Goal: Task Accomplishment & Management: Complete application form

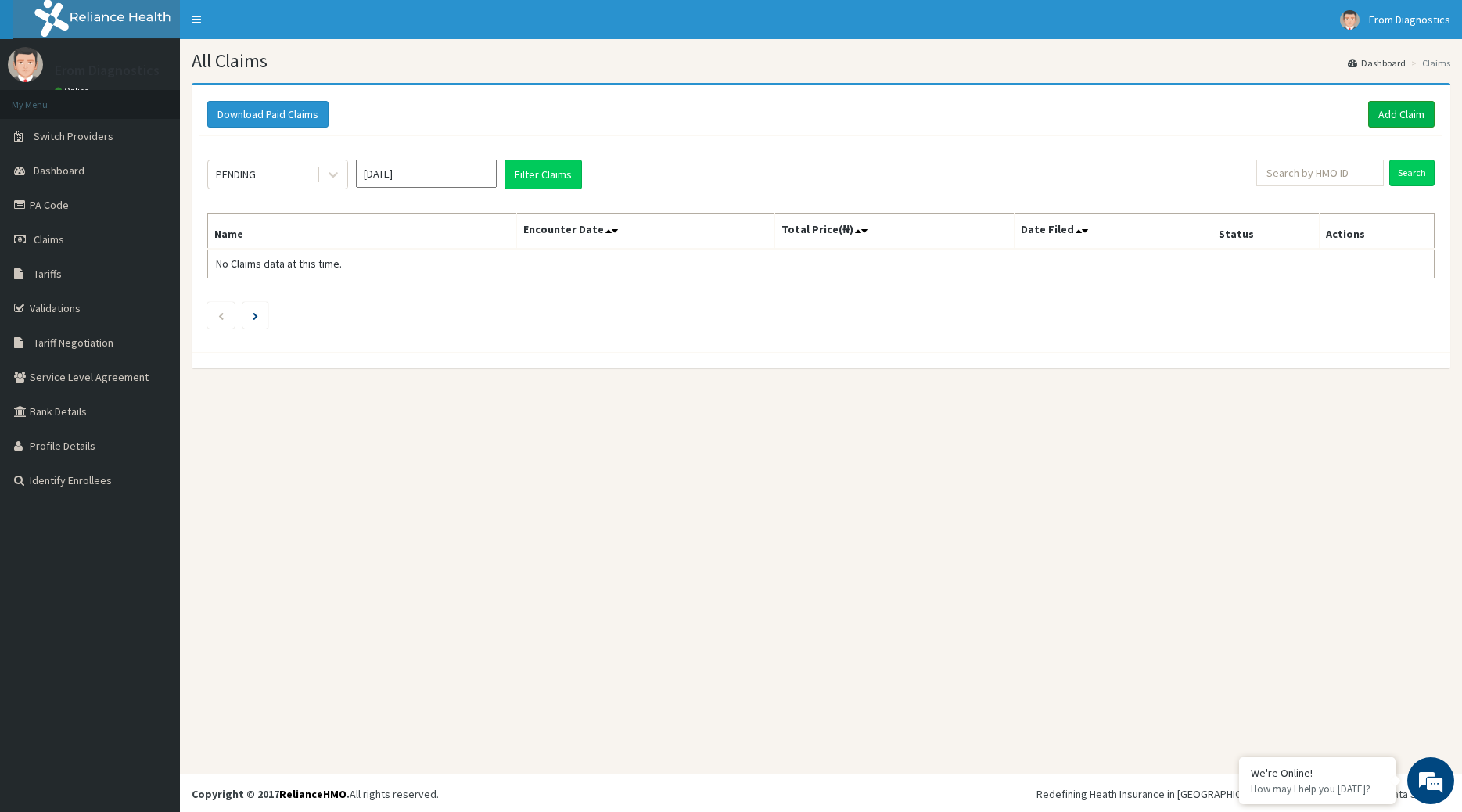
click at [1406, 114] on link "Add Claim" at bounding box center [1401, 114] width 67 height 27
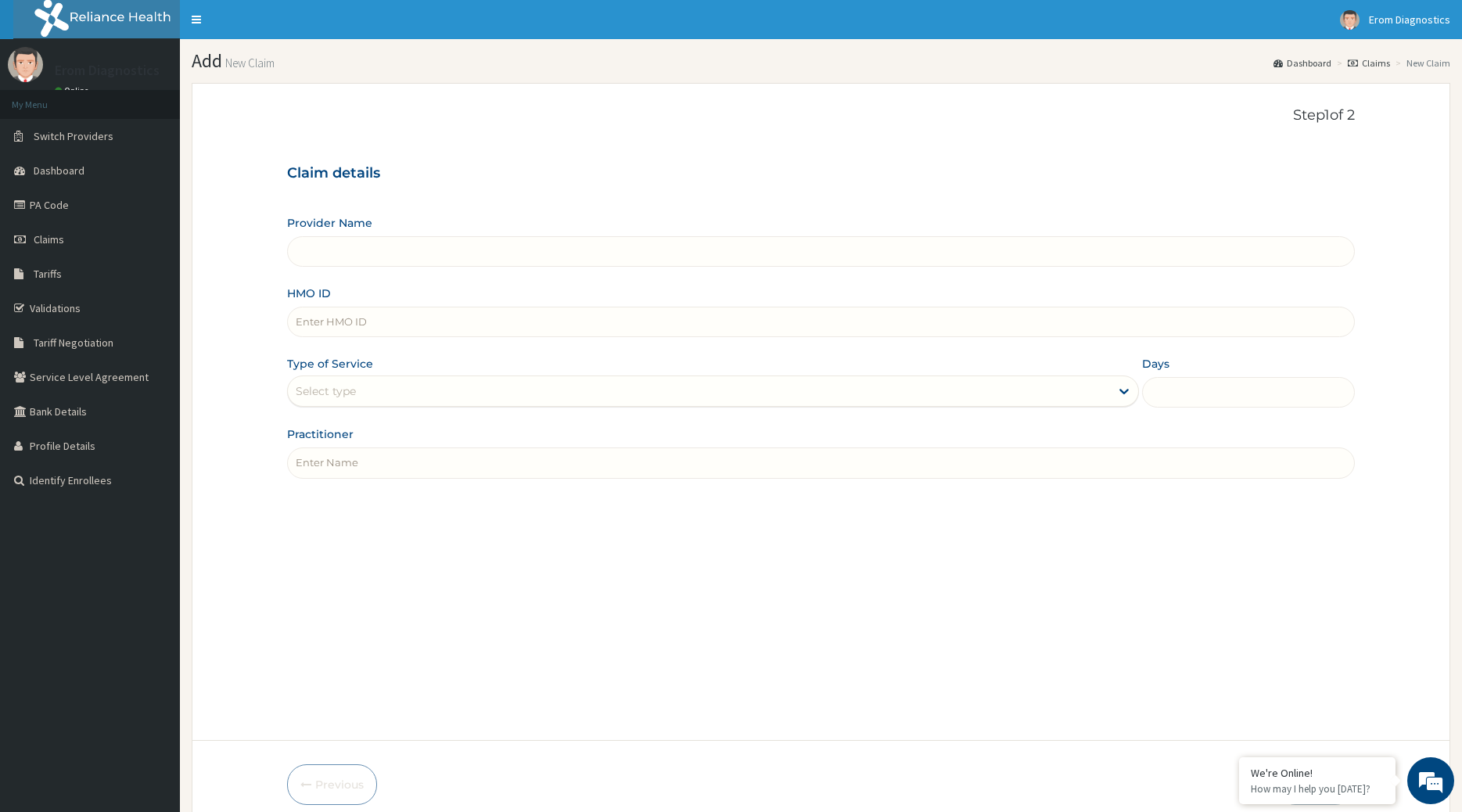
click at [357, 322] on input "HMO ID" at bounding box center [821, 321] width 1068 height 30
paste input "ISZ/10005/A"
type input "ISZ/10005/A"
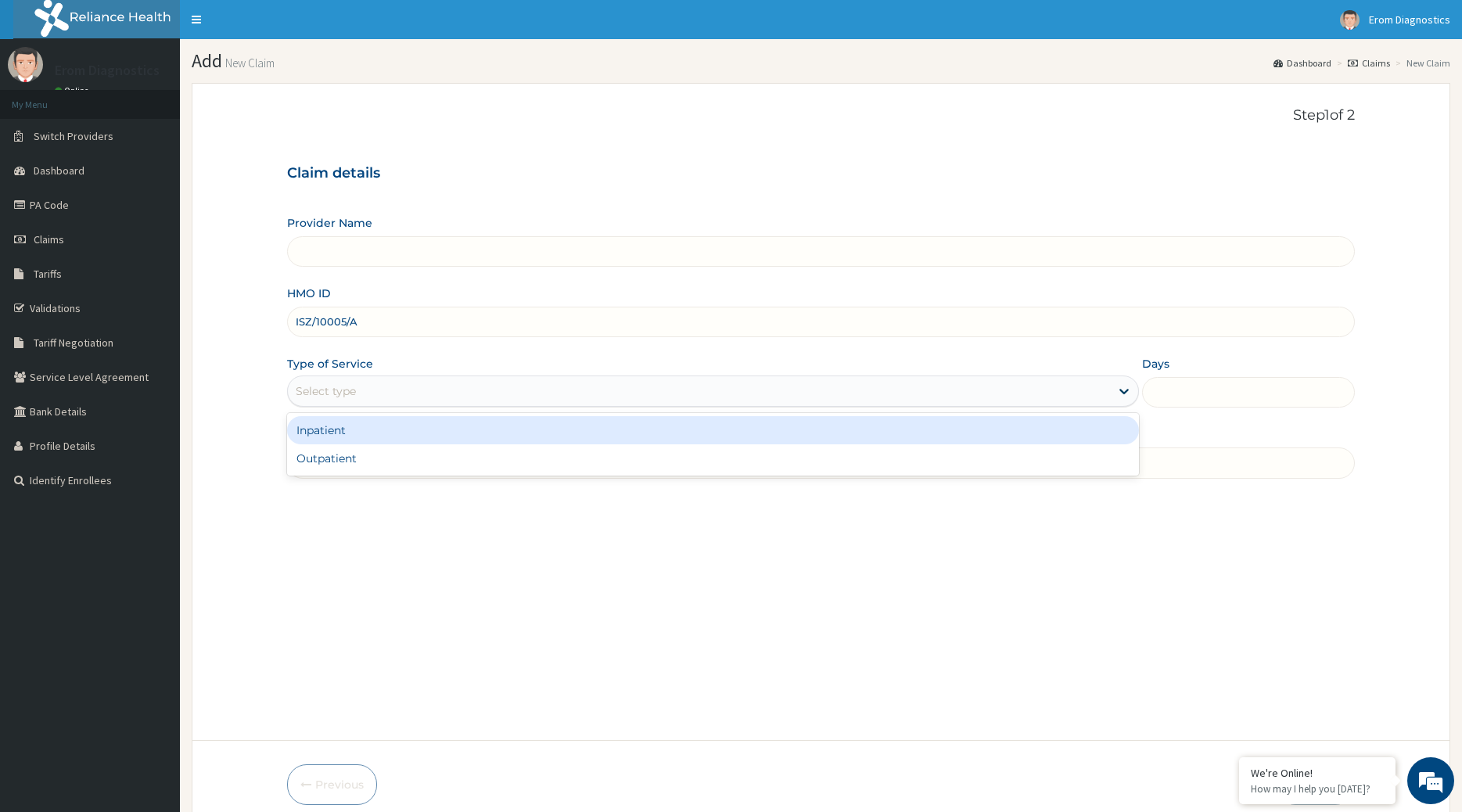
click at [371, 379] on div "Select type" at bounding box center [699, 391] width 823 height 25
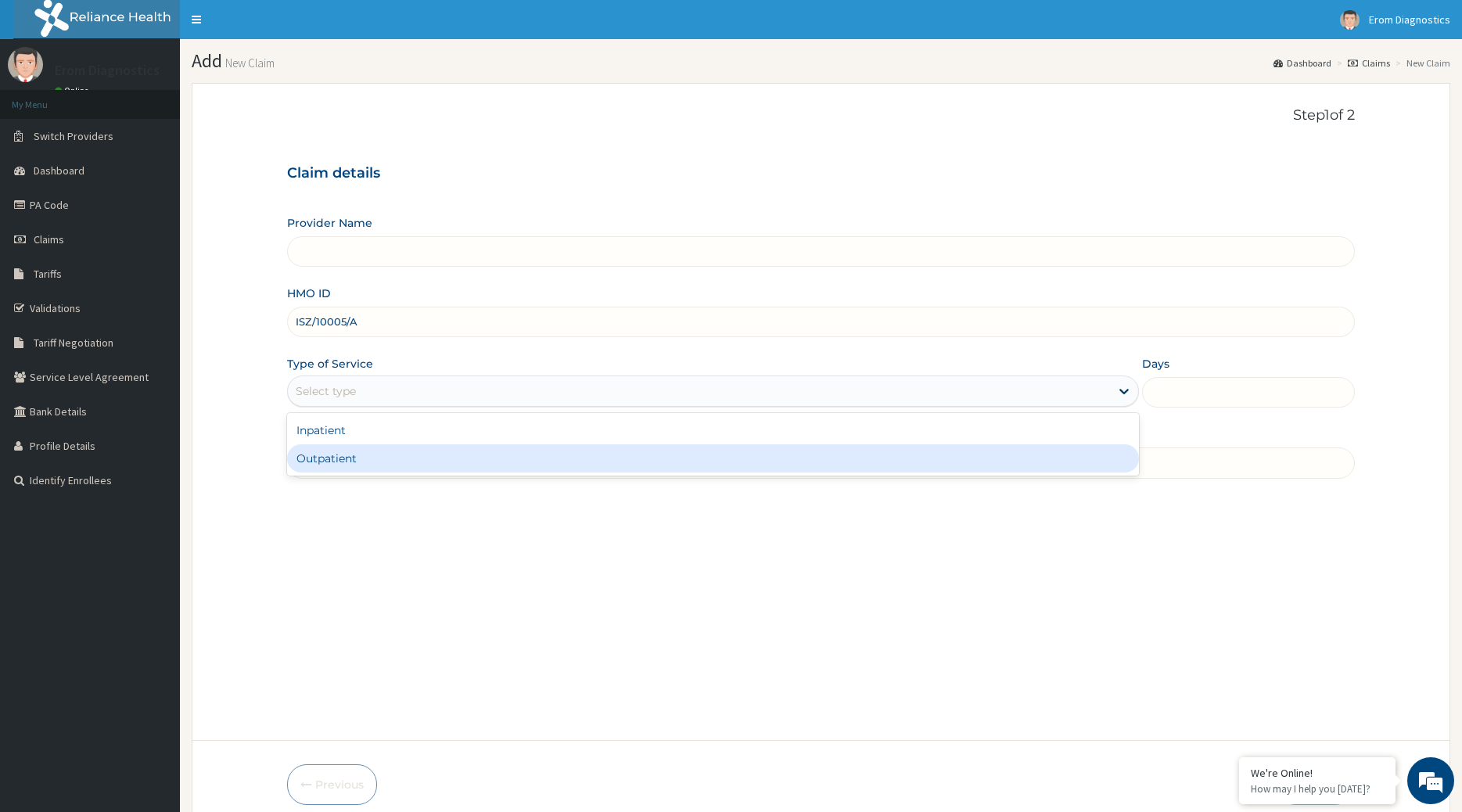
type input "Erom Healthcare Diagnostics"
click at [313, 448] on div "Outpatient" at bounding box center [714, 458] width 853 height 29
type input "1"
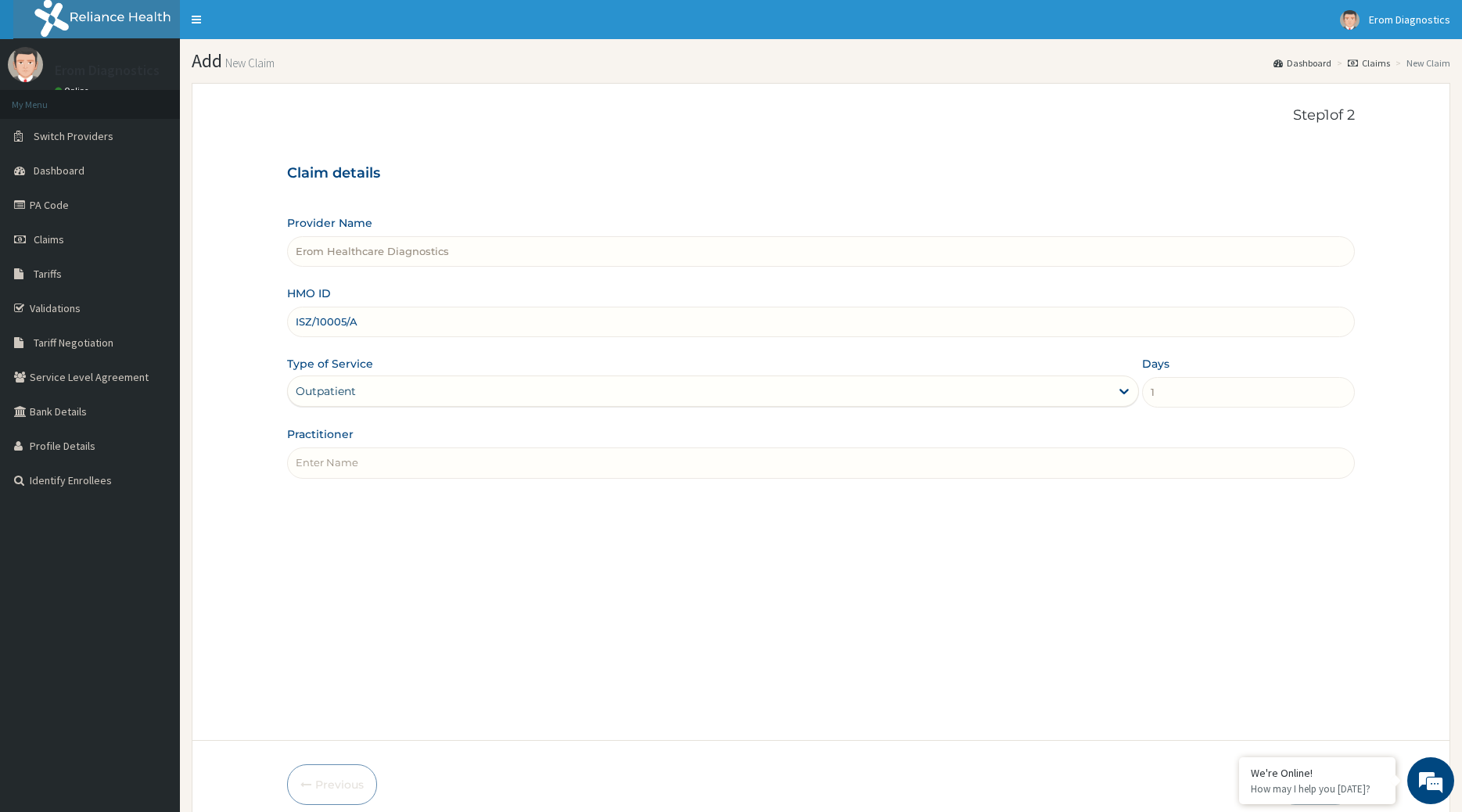
click at [342, 449] on input "Practitioner" at bounding box center [821, 462] width 1068 height 30
